Goal: Register for event/course

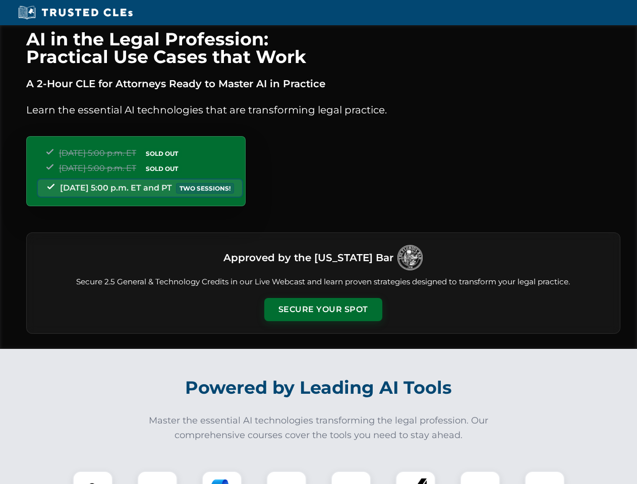
click at [323, 310] on button "Secure Your Spot" at bounding box center [323, 309] width 118 height 23
click at [93, 478] on img at bounding box center [92, 491] width 29 height 29
click at [157, 478] on div at bounding box center [157, 491] width 40 height 40
